Goal: Information Seeking & Learning: Learn about a topic

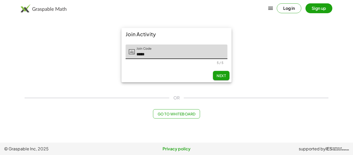
type input "*****"
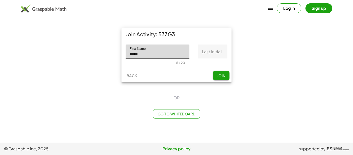
type input "*****"
click at [217, 49] on input "Last Initial" at bounding box center [213, 51] width 30 height 14
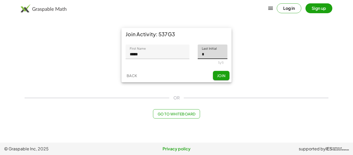
type input "*"
click at [259, 59] on div "Join Activity: 537G3 First Name First Name ***** 5 / 20 Last Initial Last Initi…" at bounding box center [176, 55] width 310 height 60
click at [223, 76] on span "Join" at bounding box center [221, 75] width 9 height 5
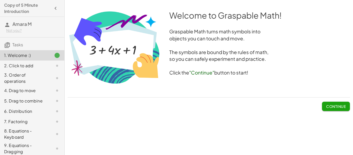
click at [343, 104] on span "Continue" at bounding box center [336, 106] width 20 height 5
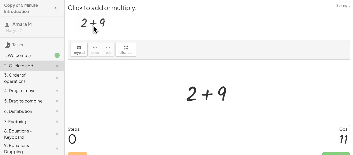
click at [343, 104] on div at bounding box center [209, 92] width 282 height 66
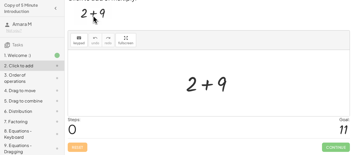
click at [207, 88] on div at bounding box center [210, 83] width 55 height 27
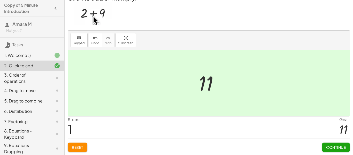
click at [329, 144] on button "Continue" at bounding box center [336, 146] width 28 height 9
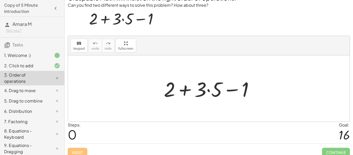
click at [208, 92] on div at bounding box center [210, 88] width 99 height 27
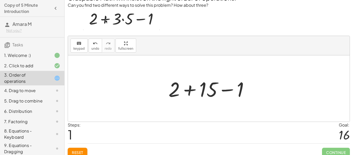
click at [190, 90] on div at bounding box center [211, 88] width 90 height 27
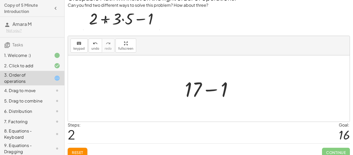
click at [212, 91] on div at bounding box center [210, 88] width 57 height 27
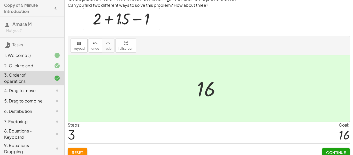
click at [334, 149] on button "Continue" at bounding box center [336, 152] width 28 height 9
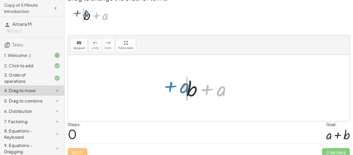
drag, startPoint x: 216, startPoint y: 93, endPoint x: 179, endPoint y: 90, distance: 37.1
click at [179, 90] on div "+ a + b + a" at bounding box center [209, 87] width 60 height 29
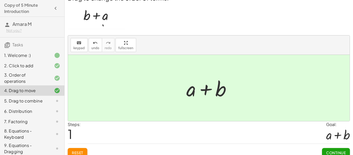
click at [334, 153] on span "Continue" at bounding box center [336, 152] width 20 height 5
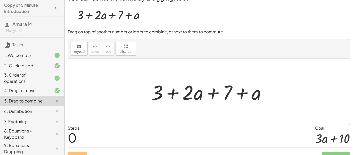
click at [189, 95] on div at bounding box center [211, 91] width 124 height 27
click at [192, 97] on div at bounding box center [211, 91] width 124 height 27
click at [195, 97] on div at bounding box center [211, 91] width 124 height 27
click at [239, 95] on div at bounding box center [211, 91] width 124 height 27
click at [211, 94] on div at bounding box center [211, 91] width 124 height 27
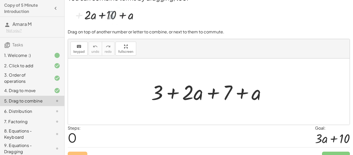
click at [175, 95] on div at bounding box center [211, 91] width 124 height 27
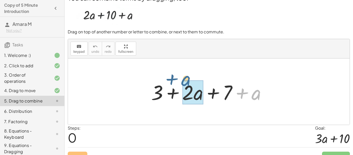
drag, startPoint x: 256, startPoint y: 94, endPoint x: 188, endPoint y: 84, distance: 69.3
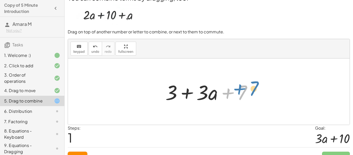
drag, startPoint x: 246, startPoint y: 87, endPoint x: 256, endPoint y: 83, distance: 10.8
click at [256, 83] on div at bounding box center [211, 91] width 96 height 27
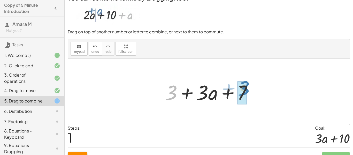
drag, startPoint x: 168, startPoint y: 95, endPoint x: 240, endPoint y: 90, distance: 72.2
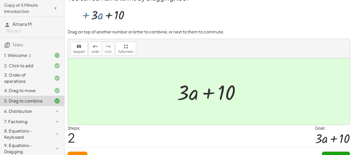
click at [326, 153] on button "Continue" at bounding box center [336, 155] width 28 height 9
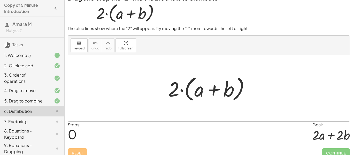
click at [213, 92] on div at bounding box center [210, 88] width 91 height 30
drag, startPoint x: 173, startPoint y: 89, endPoint x: 195, endPoint y: 95, distance: 22.4
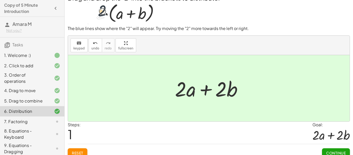
click at [338, 153] on span "Continue" at bounding box center [336, 152] width 20 height 5
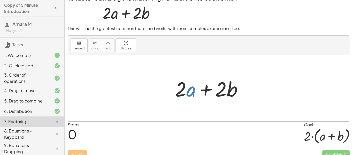
click at [191, 91] on div at bounding box center [210, 88] width 77 height 27
drag, startPoint x: 182, startPoint y: 91, endPoint x: 166, endPoint y: 90, distance: 15.5
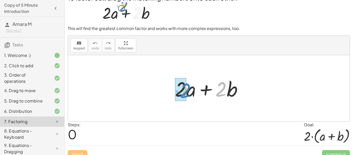
drag, startPoint x: 223, startPoint y: 89, endPoint x: 185, endPoint y: 90, distance: 37.2
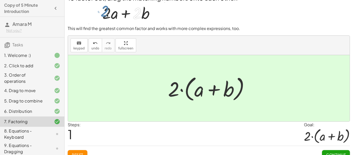
click at [342, 153] on span "Continue" at bounding box center [336, 154] width 20 height 5
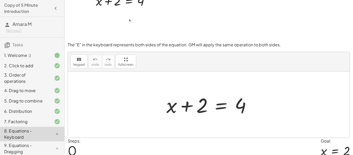
scroll to position [21, 0]
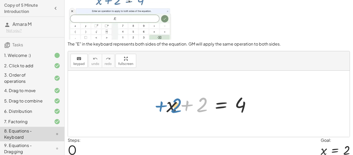
drag, startPoint x: 199, startPoint y: 106, endPoint x: 169, endPoint y: 106, distance: 30.0
click at [169, 106] on div at bounding box center [211, 103] width 94 height 27
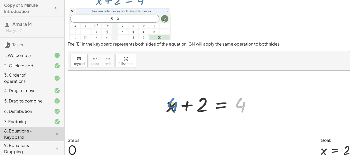
drag, startPoint x: 241, startPoint y: 102, endPoint x: 173, endPoint y: 102, distance: 67.7
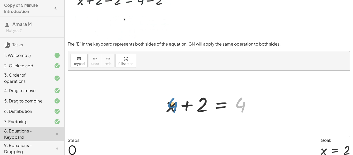
click at [173, 102] on div at bounding box center [211, 103] width 94 height 27
drag, startPoint x: 167, startPoint y: 108, endPoint x: 241, endPoint y: 108, distance: 74.7
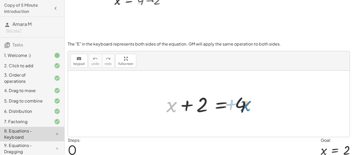
click at [241, 108] on div at bounding box center [211, 103] width 94 height 27
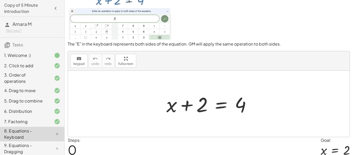
click at [54, 119] on icon at bounding box center [57, 121] width 6 height 6
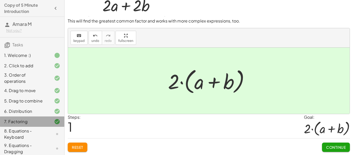
scroll to position [17, 0]
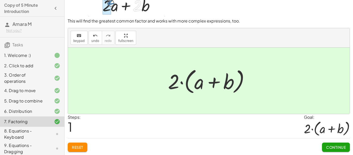
click at [57, 132] on icon at bounding box center [57, 134] width 6 height 6
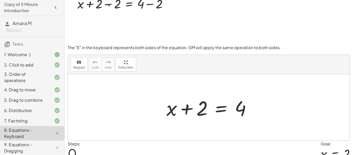
scroll to position [63, 0]
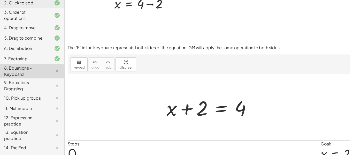
click at [330, 66] on div "keyboard keypad undo [PERSON_NAME] redo fullscreen" at bounding box center [209, 64] width 282 height 19
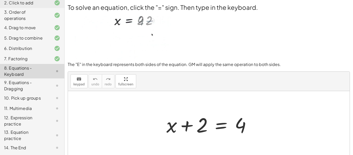
scroll to position [0, 0]
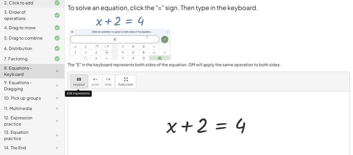
click at [78, 82] on icon "keyboard" at bounding box center [79, 79] width 5 height 6
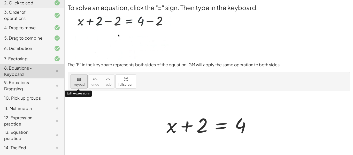
click at [78, 82] on icon "keyboard" at bounding box center [79, 79] width 5 height 6
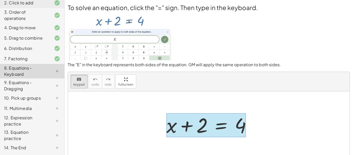
click at [214, 131] on div at bounding box center [206, 125] width 80 height 24
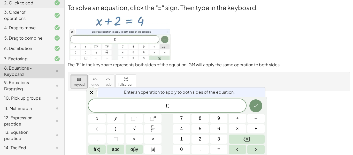
scroll to position [0, 0]
click at [258, 107] on icon "Done" at bounding box center [256, 106] width 6 height 6
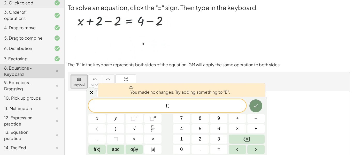
click at [244, 110] on div "E ​" at bounding box center [167, 105] width 158 height 13
click at [93, 90] on icon at bounding box center [91, 92] width 6 height 6
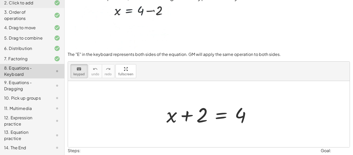
scroll to position [0, 0]
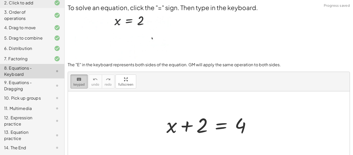
click at [73, 86] on button "keyboard keypad" at bounding box center [79, 81] width 17 height 14
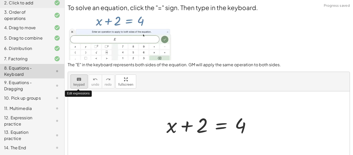
click at [73, 86] on button "keyboard keypad" at bounding box center [79, 81] width 17 height 14
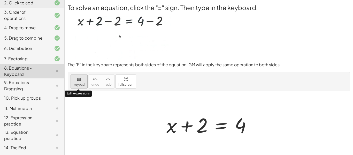
click at [73, 86] on button "keyboard keypad" at bounding box center [79, 81] width 17 height 14
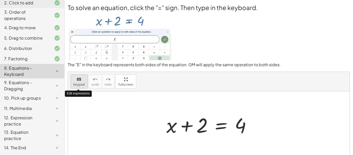
click at [73, 86] on button "keyboard keypad" at bounding box center [79, 81] width 17 height 14
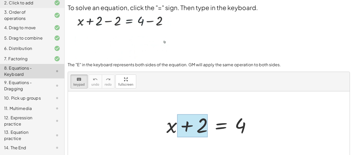
click at [200, 133] on div at bounding box center [192, 125] width 31 height 23
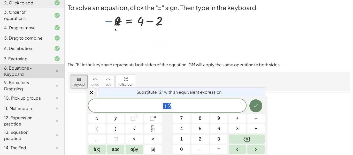
click at [261, 104] on button "Done" at bounding box center [255, 105] width 13 height 13
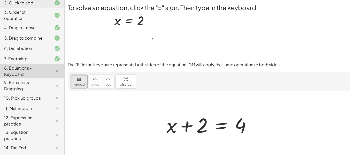
click at [79, 89] on div "keyboard keypad undo [PERSON_NAME] redo fullscreen" at bounding box center [209, 81] width 282 height 19
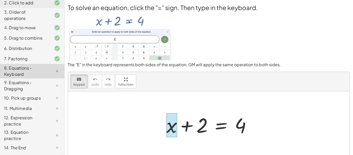
click at [172, 124] on div at bounding box center [171, 125] width 11 height 24
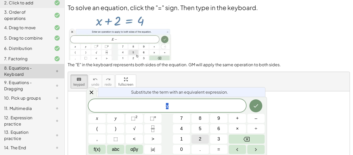
click at [198, 135] on button "2" at bounding box center [200, 138] width 17 height 9
click at [256, 104] on icon "Done" at bounding box center [256, 106] width 6 height 6
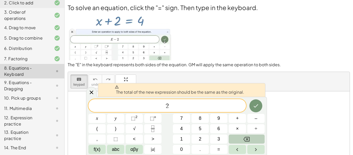
click at [256, 136] on button "Backspace" at bounding box center [247, 138] width 36 height 9
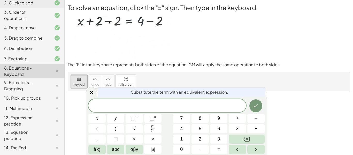
click at [0, 0] on div "To solve an equation, click the "=" sign. Then type in the keyboard. The "E" in…" at bounding box center [0, 0] width 0 height 0
click at [96, 93] on div at bounding box center [91, 92] width 11 height 10
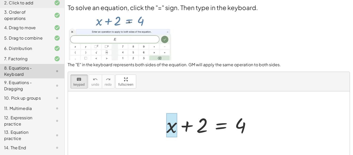
click at [176, 123] on div at bounding box center [171, 125] width 11 height 24
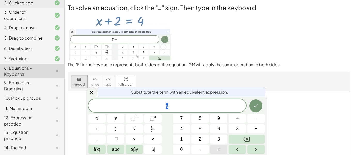
click at [215, 147] on button "=" at bounding box center [218, 149] width 17 height 9
click at [195, 137] on button "2" at bounding box center [200, 138] width 17 height 9
click at [254, 110] on button "Done" at bounding box center [255, 105] width 13 height 13
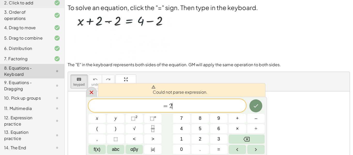
click at [90, 96] on div at bounding box center [91, 92] width 11 height 10
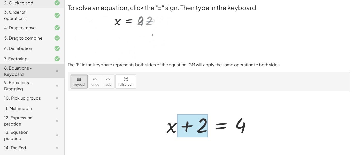
click at [205, 123] on div at bounding box center [192, 125] width 31 height 23
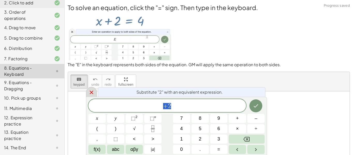
click at [91, 87] on div at bounding box center [91, 92] width 11 height 10
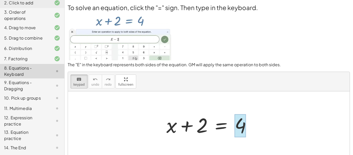
click at [245, 121] on div at bounding box center [240, 125] width 11 height 23
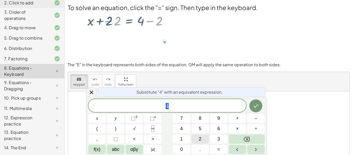
click at [194, 135] on button "2" at bounding box center [200, 138] width 17 height 9
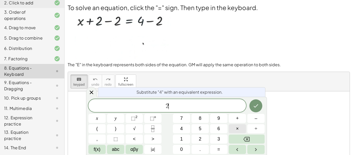
click at [230, 130] on button "×" at bounding box center [237, 128] width 17 height 9
click at [251, 137] on button "Backspace" at bounding box center [247, 138] width 36 height 9
click at [86, 90] on div "keyboard keypad undo [PERSON_NAME] redo fullscreen" at bounding box center [209, 81] width 282 height 19
click at [90, 93] on icon at bounding box center [91, 92] width 6 height 6
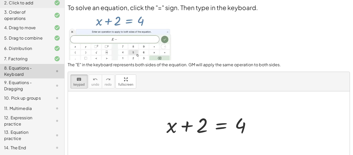
click at [28, 82] on div "9. Equations - Dragging" at bounding box center [25, 85] width 42 height 12
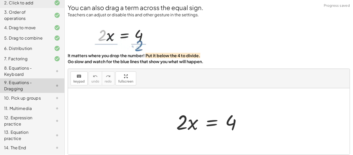
click at [27, 93] on div "8. Equations - Keyboard" at bounding box center [32, 98] width 64 height 10
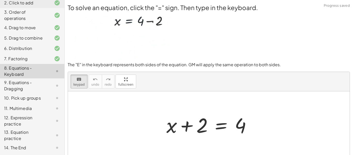
click at [29, 82] on div "9. Equations - Dragging" at bounding box center [25, 85] width 42 height 12
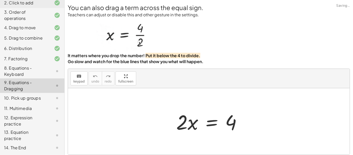
click at [133, 129] on div at bounding box center [209, 121] width 282 height 66
click at [313, 19] on p at bounding box center [209, 35] width 282 height 35
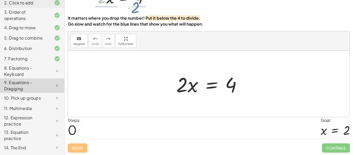
scroll to position [38, 0]
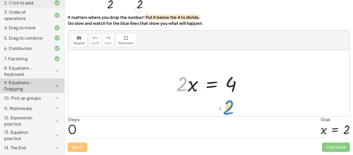
drag, startPoint x: 183, startPoint y: 89, endPoint x: 229, endPoint y: 113, distance: 51.8
click at [229, 113] on div "· 2 · x · 2 · x = 4" at bounding box center [209, 83] width 282 height 66
drag, startPoint x: 183, startPoint y: 76, endPoint x: 180, endPoint y: 72, distance: 5.5
click at [180, 72] on div at bounding box center [211, 83] width 74 height 27
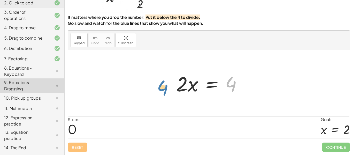
drag, startPoint x: 235, startPoint y: 85, endPoint x: 165, endPoint y: 88, distance: 69.6
click at [165, 88] on div "4 · 2 · x = 4" at bounding box center [209, 83] width 282 height 66
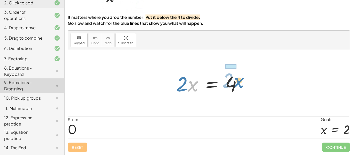
drag, startPoint x: 195, startPoint y: 86, endPoint x: 241, endPoint y: 82, distance: 46.2
click at [241, 82] on div at bounding box center [211, 83] width 74 height 27
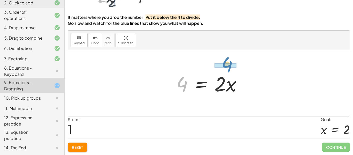
drag, startPoint x: 181, startPoint y: 82, endPoint x: 226, endPoint y: 63, distance: 48.9
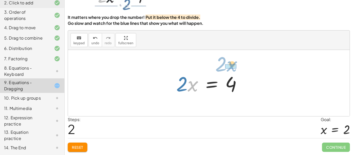
drag, startPoint x: 194, startPoint y: 85, endPoint x: 236, endPoint y: 67, distance: 45.8
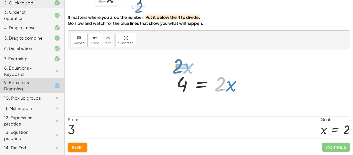
drag, startPoint x: 217, startPoint y: 82, endPoint x: 175, endPoint y: 64, distance: 46.5
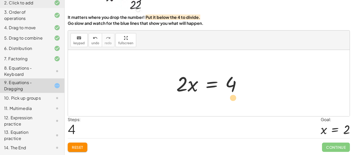
drag, startPoint x: 187, startPoint y: 85, endPoint x: 238, endPoint y: 98, distance: 52.2
click at [238, 98] on div "· 2 · x = 4 4 = · 2 · x · 2 · x = 4 4 = · 2 · x · 2 · 2 · x = 4" at bounding box center [209, 83] width 282 height 66
click at [238, 98] on div at bounding box center [209, 83] width 282 height 66
drag, startPoint x: 232, startPoint y: 78, endPoint x: 186, endPoint y: 59, distance: 49.3
click at [186, 59] on div "· 2 · x = 4 4 = · 2 · x · 2 · x = 4 4 = · 2 · x 4 · 2 · x = 4" at bounding box center [209, 83] width 282 height 66
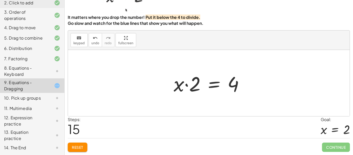
click at [82, 144] on button "Reset" at bounding box center [78, 146] width 20 height 9
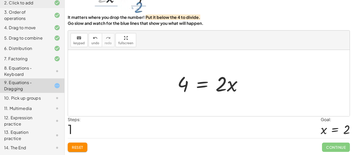
click at [85, 147] on button "Reset" at bounding box center [78, 146] width 20 height 9
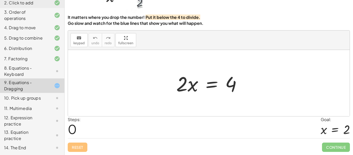
click at [47, 93] on div "8. Equations - Keyboard" at bounding box center [32, 98] width 64 height 10
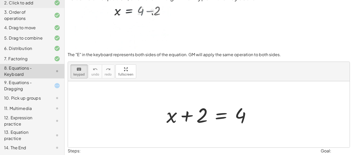
scroll to position [41, 0]
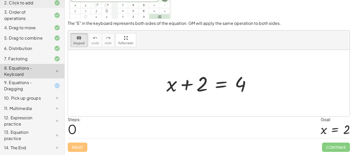
click at [16, 97] on div "10. Pick up groups" at bounding box center [25, 98] width 42 height 6
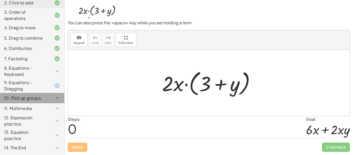
scroll to position [37, 0]
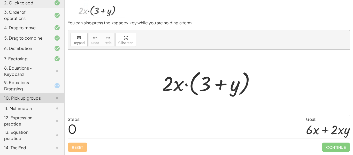
click at [20, 111] on div "11. Multimedia" at bounding box center [25, 108] width 42 height 6
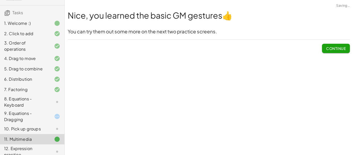
scroll to position [32, 0]
click at [19, 98] on div "8. Equations - Keyboard" at bounding box center [25, 102] width 42 height 12
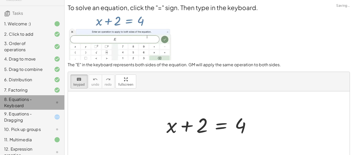
click at [29, 116] on div "9. Equations - Dragging" at bounding box center [25, 117] width 42 height 12
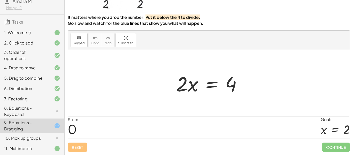
scroll to position [18, 0]
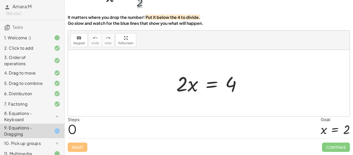
click at [59, 138] on div "8. Equations - Keyboard" at bounding box center [32, 143] width 64 height 10
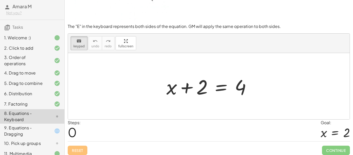
click at [47, 75] on div at bounding box center [53, 73] width 14 height 6
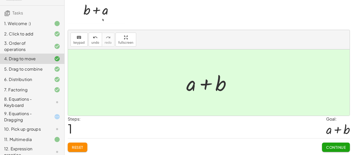
scroll to position [32, 0]
click at [40, 101] on div "8. Equations - Keyboard" at bounding box center [25, 102] width 42 height 12
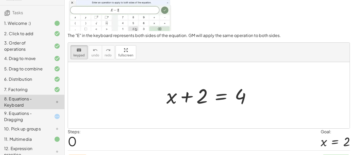
scroll to position [0, 0]
